Goal: Task Accomplishment & Management: Manage account settings

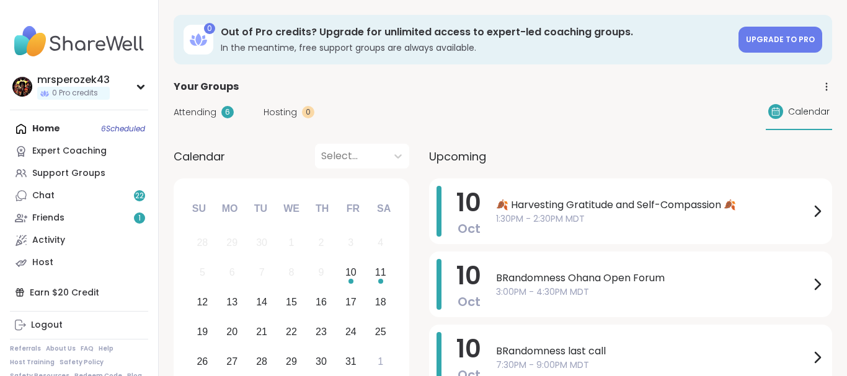
click at [562, 283] on span "BRandomness Ohana Open Forum" at bounding box center [653, 278] width 314 height 15
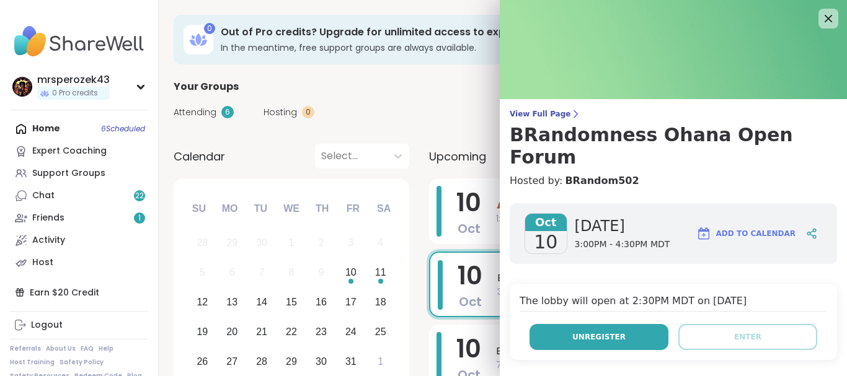
click at [551, 324] on button "Unregister" at bounding box center [598, 337] width 139 height 26
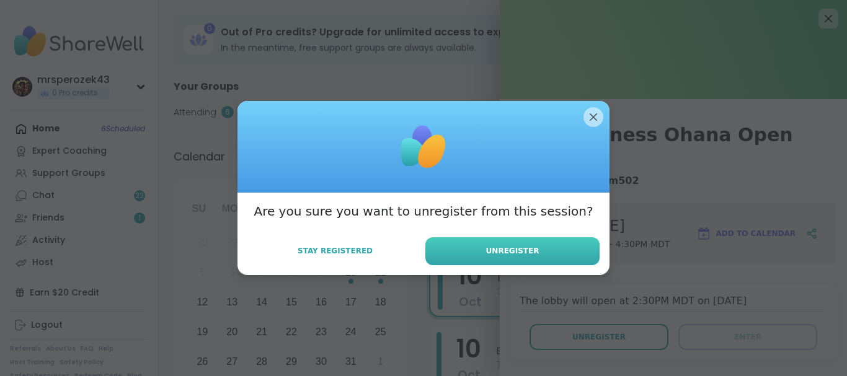
click at [550, 252] on button "Unregister" at bounding box center [512, 251] width 174 height 28
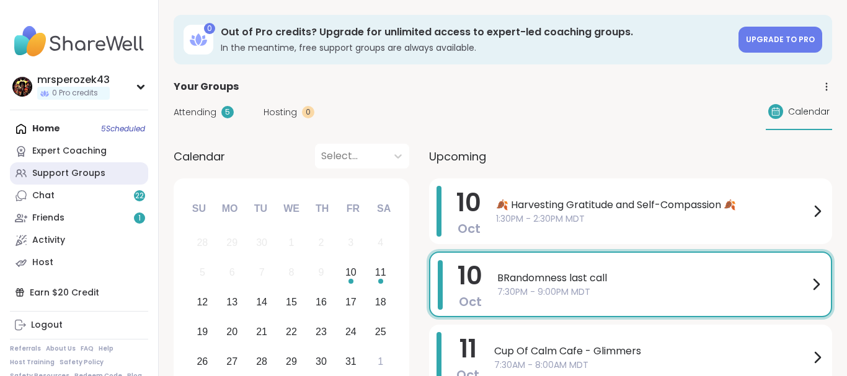
click at [77, 167] on link "Support Groups" at bounding box center [79, 173] width 138 height 22
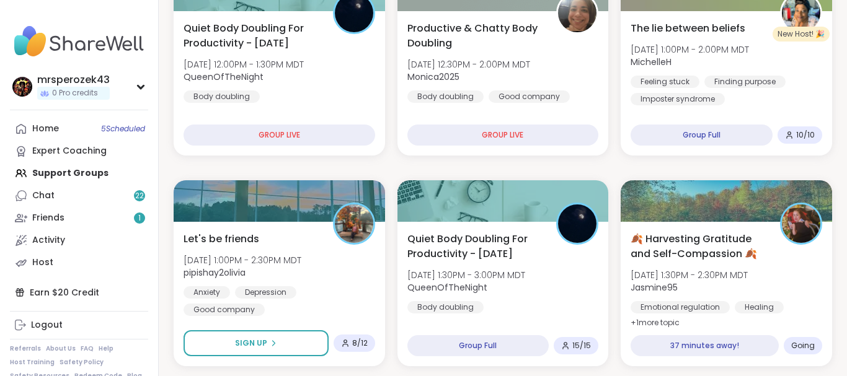
scroll to position [221, 0]
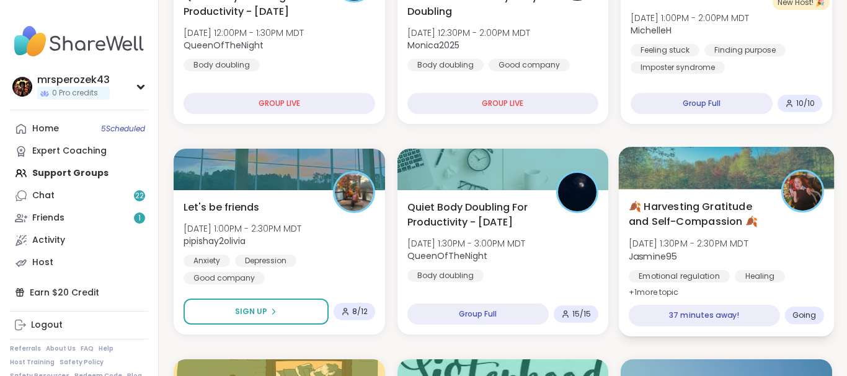
click at [723, 223] on span "🍂 Harvesting Gratitude and Self-Compassion 🍂" at bounding box center [698, 214] width 138 height 30
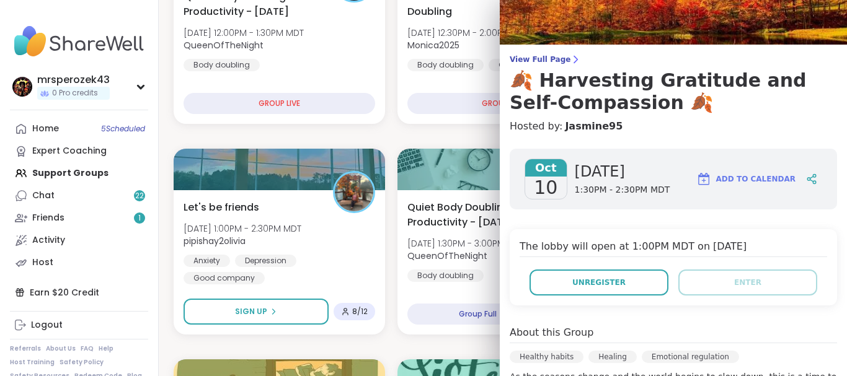
scroll to position [0, 0]
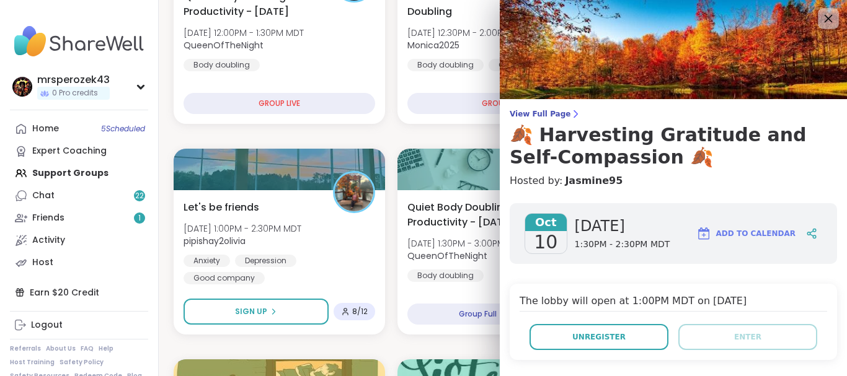
click at [826, 15] on icon at bounding box center [827, 18] width 15 height 15
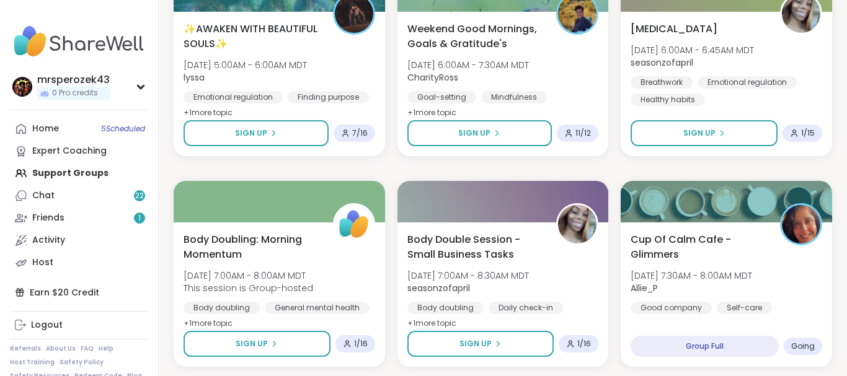
scroll to position [2338, 0]
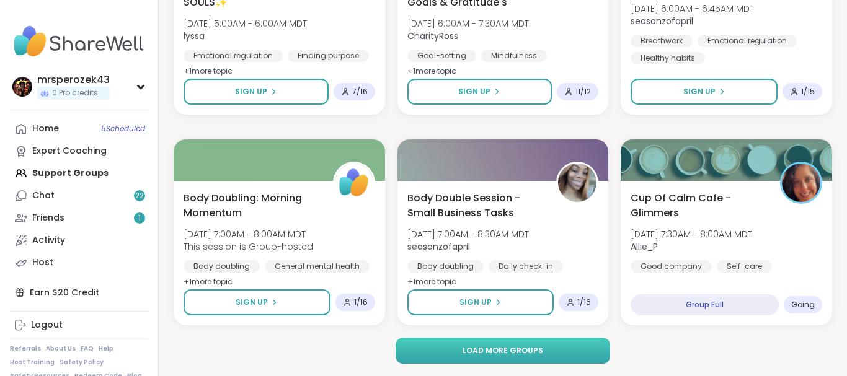
click at [576, 348] on button "Load more groups" at bounding box center [502, 351] width 214 height 26
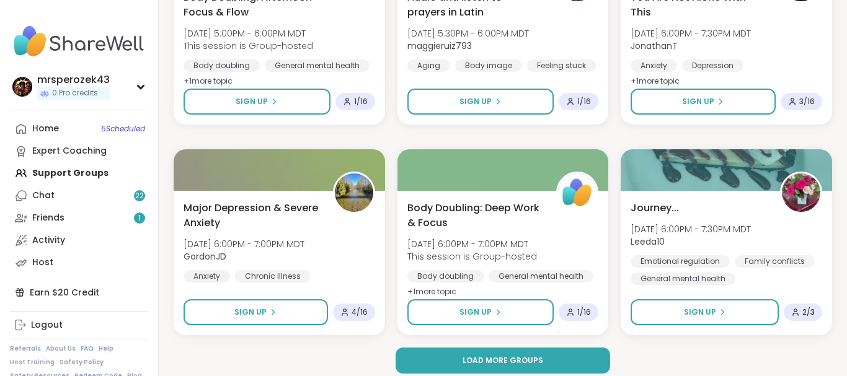
scroll to position [4867, 0]
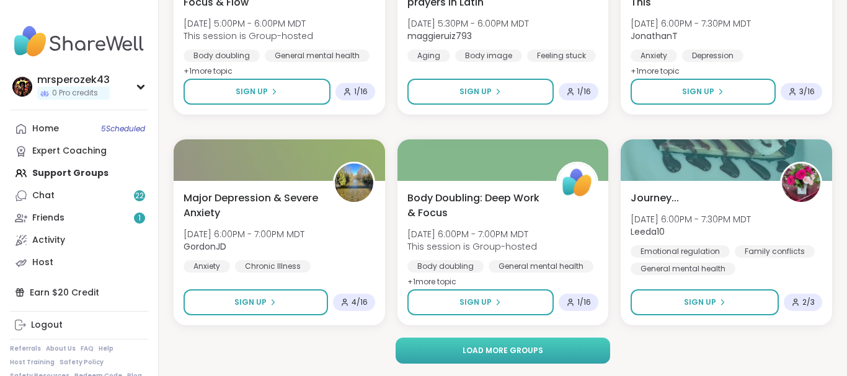
click at [585, 358] on button "Load more groups" at bounding box center [502, 351] width 214 height 26
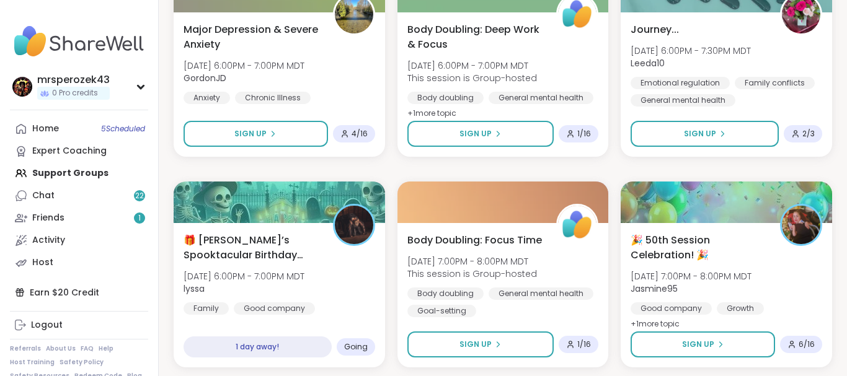
scroll to position [5068, 0]
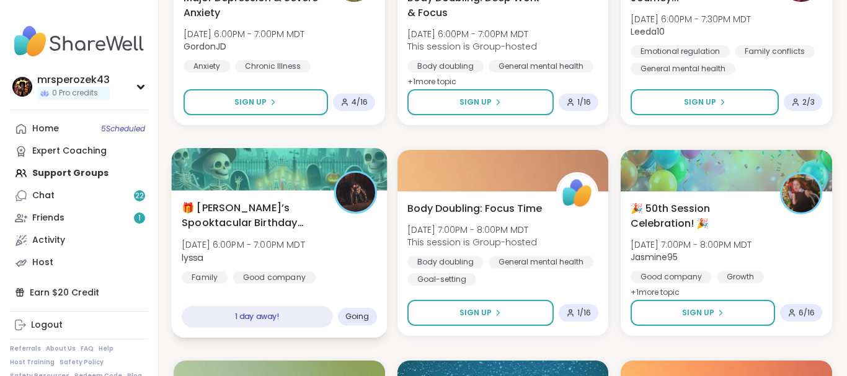
click at [245, 216] on span "🎁 [PERSON_NAME]’s Spooktacular Birthday Party 🎃" at bounding box center [251, 215] width 138 height 30
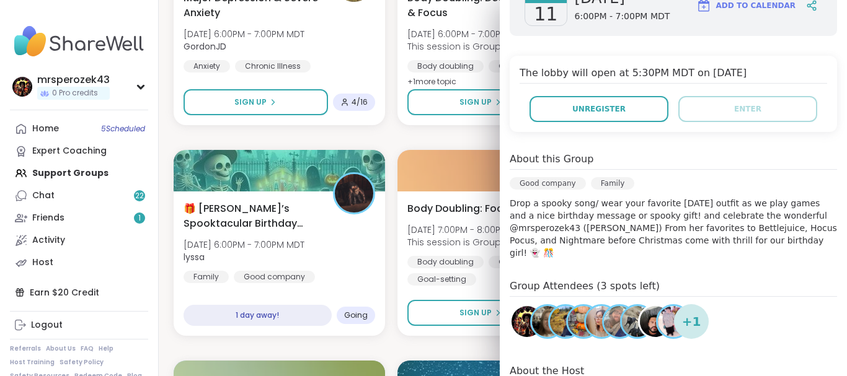
scroll to position [0, 0]
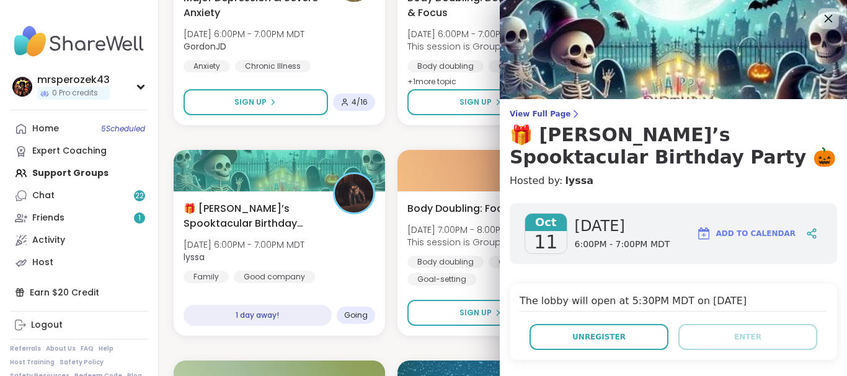
click at [823, 13] on icon at bounding box center [827, 18] width 15 height 15
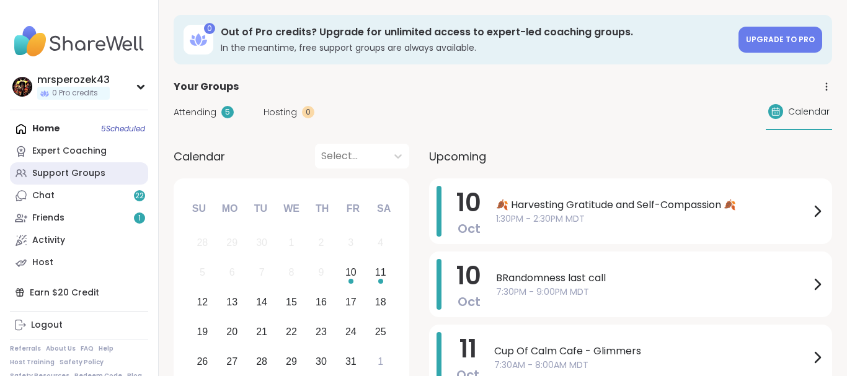
click at [46, 167] on link "Support Groups" at bounding box center [79, 173] width 138 height 22
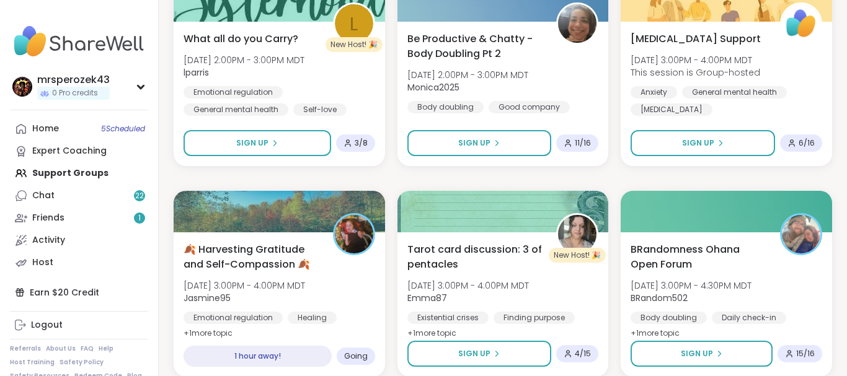
scroll to position [632, 0]
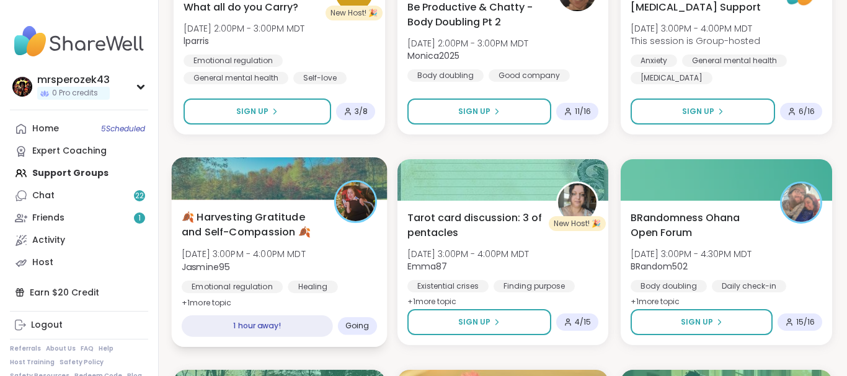
click at [208, 239] on span "🍂 Harvesting Gratitude and Self-Compassion 🍂" at bounding box center [251, 225] width 138 height 30
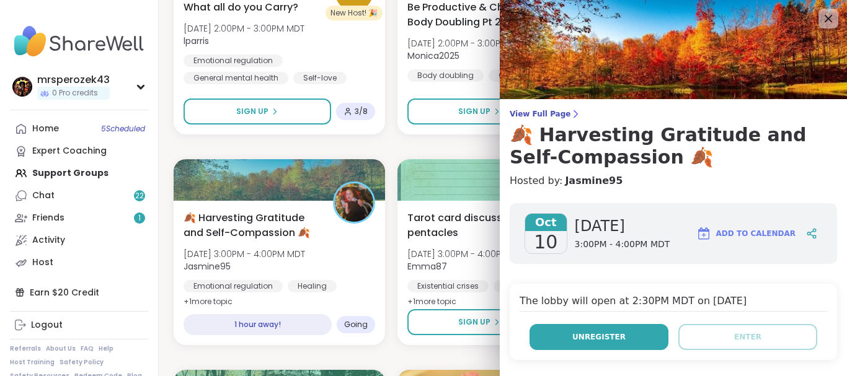
click at [541, 335] on button "Unregister" at bounding box center [598, 337] width 139 height 26
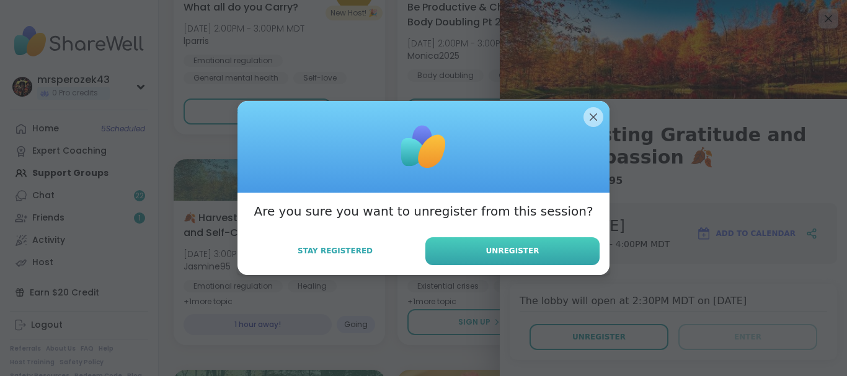
click at [490, 245] on button "Unregister" at bounding box center [512, 251] width 174 height 28
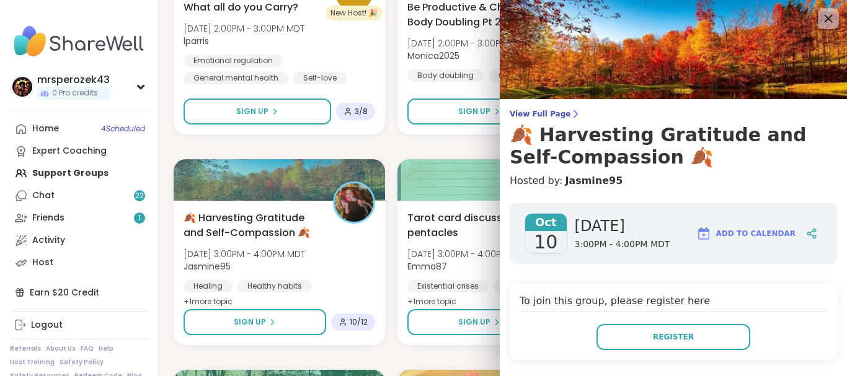
click at [827, 18] on icon at bounding box center [828, 19] width 8 height 8
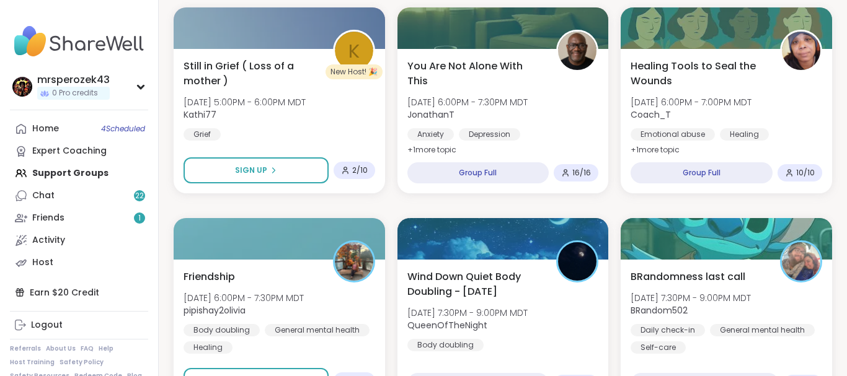
scroll to position [1423, 0]
